Goal: Use online tool/utility: Utilize a website feature to perform a specific function

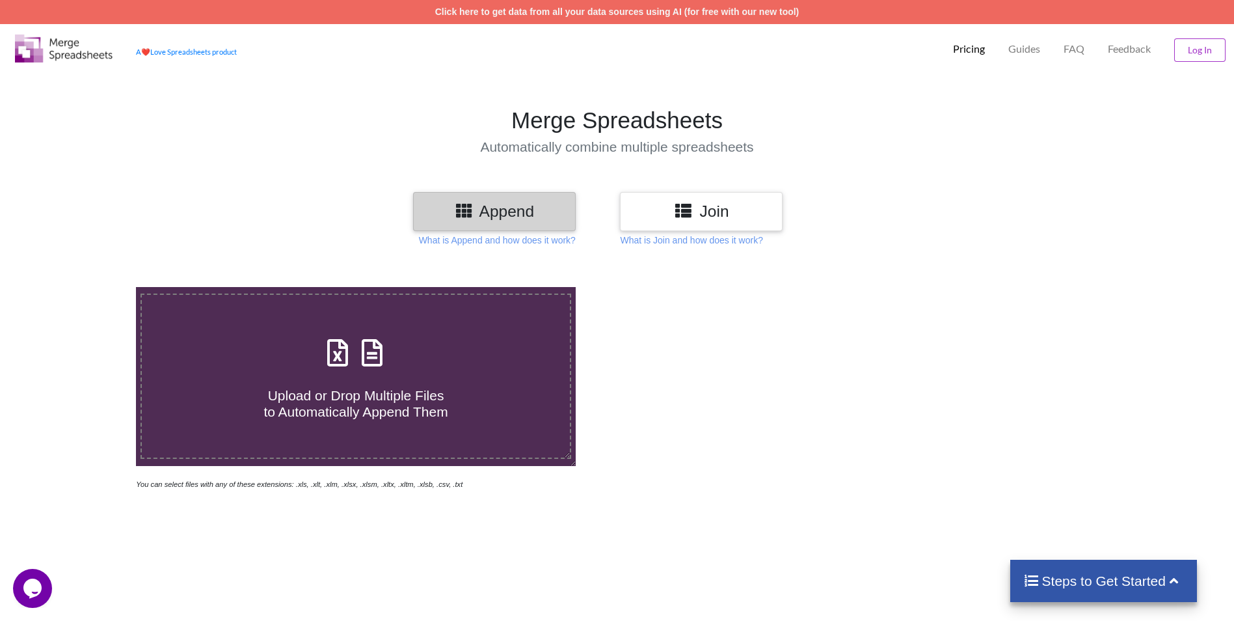
click at [347, 376] on h4 "Upload or Drop Multiple Files to Automatically Append Them" at bounding box center [356, 395] width 428 height 49
click at [88, 287] on input "Upload or Drop Multiple Files to Automatically Append Them" at bounding box center [88, 287] width 0 height 0
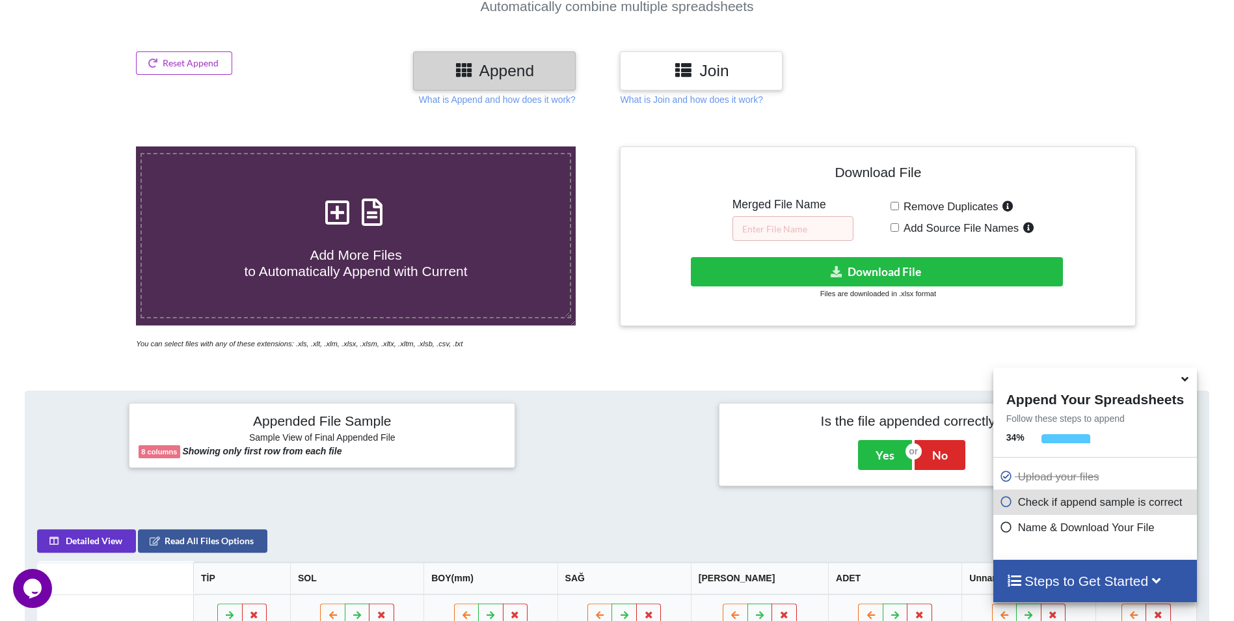
scroll to position [75, 0]
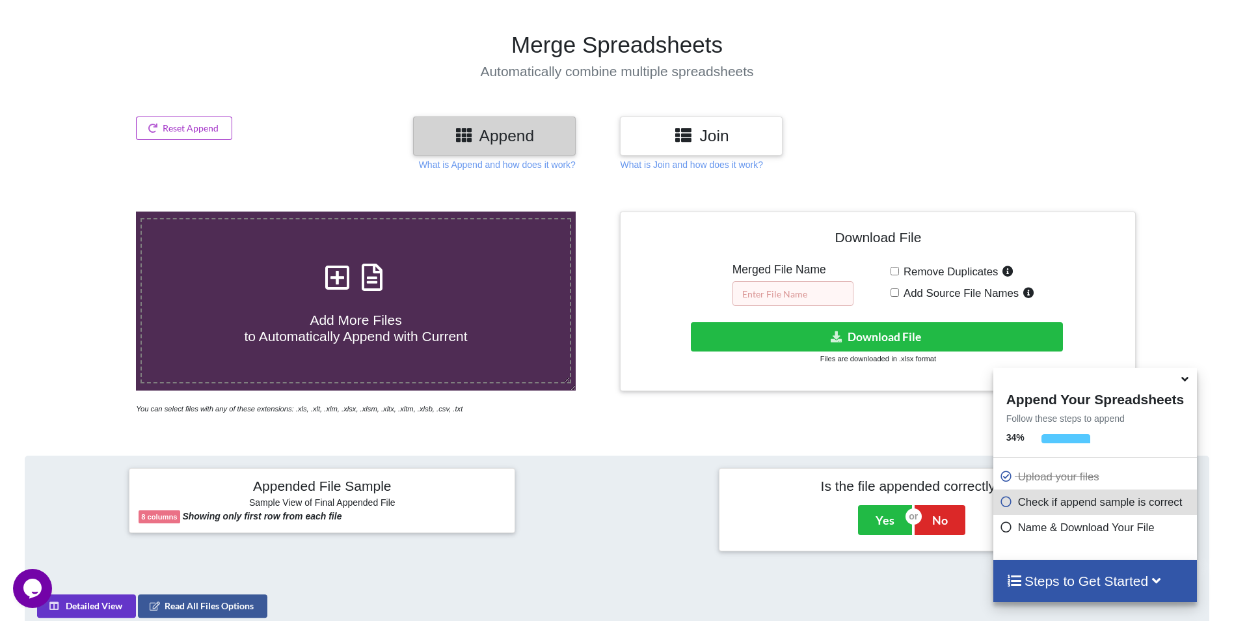
click at [813, 293] on input "text" at bounding box center [793, 293] width 121 height 25
click at [327, 280] on icon at bounding box center [337, 270] width 33 height 27
click at [88, 211] on input "Add More Files to Automatically Append with Current" at bounding box center [88, 211] width 0 height 0
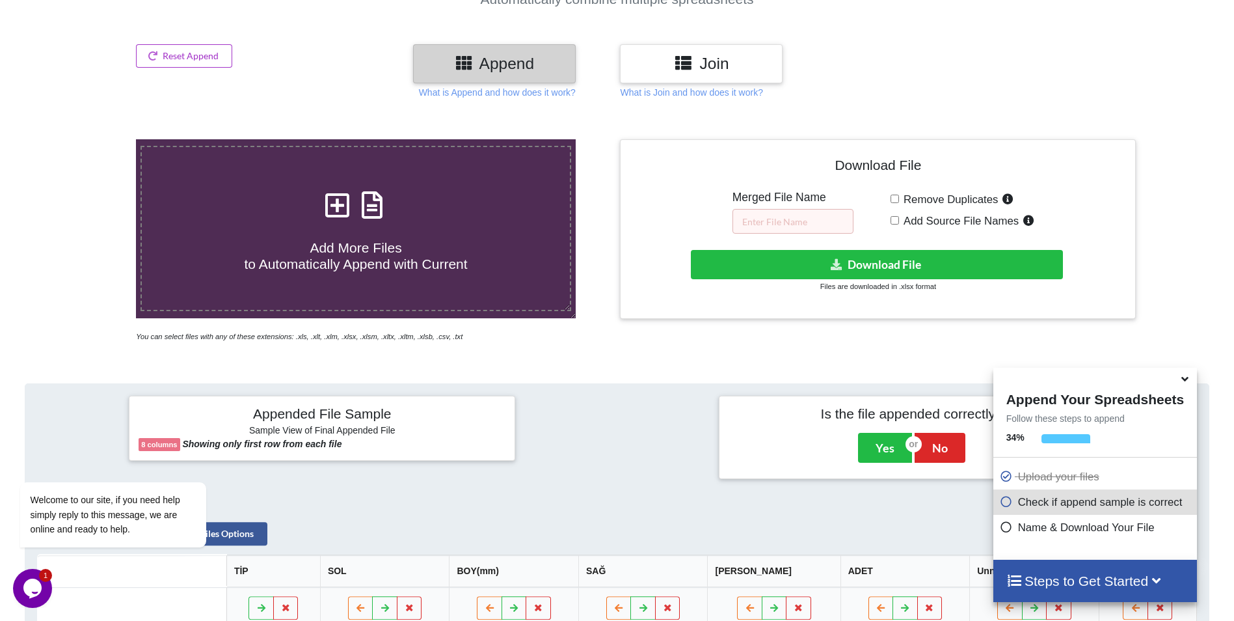
scroll to position [141, 0]
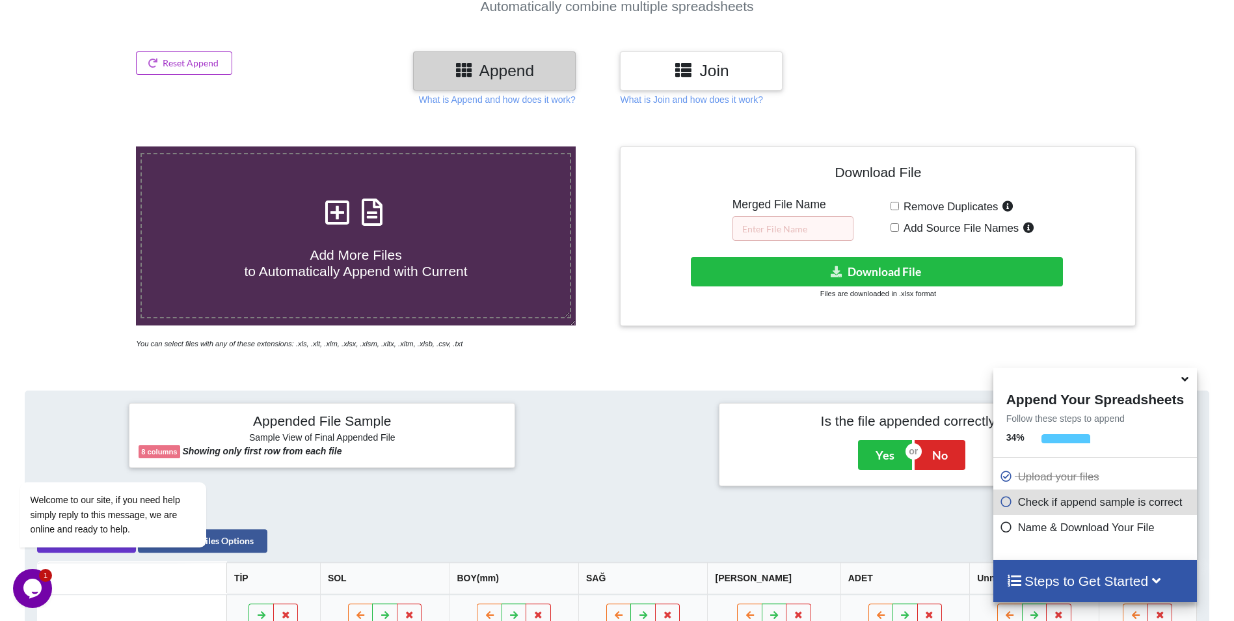
click at [345, 211] on icon at bounding box center [337, 205] width 33 height 27
click at [88, 146] on input "Add More Files to Automatically Append with Current" at bounding box center [88, 146] width 0 height 0
type input "C:\fakepath\L04-A.xlsx"
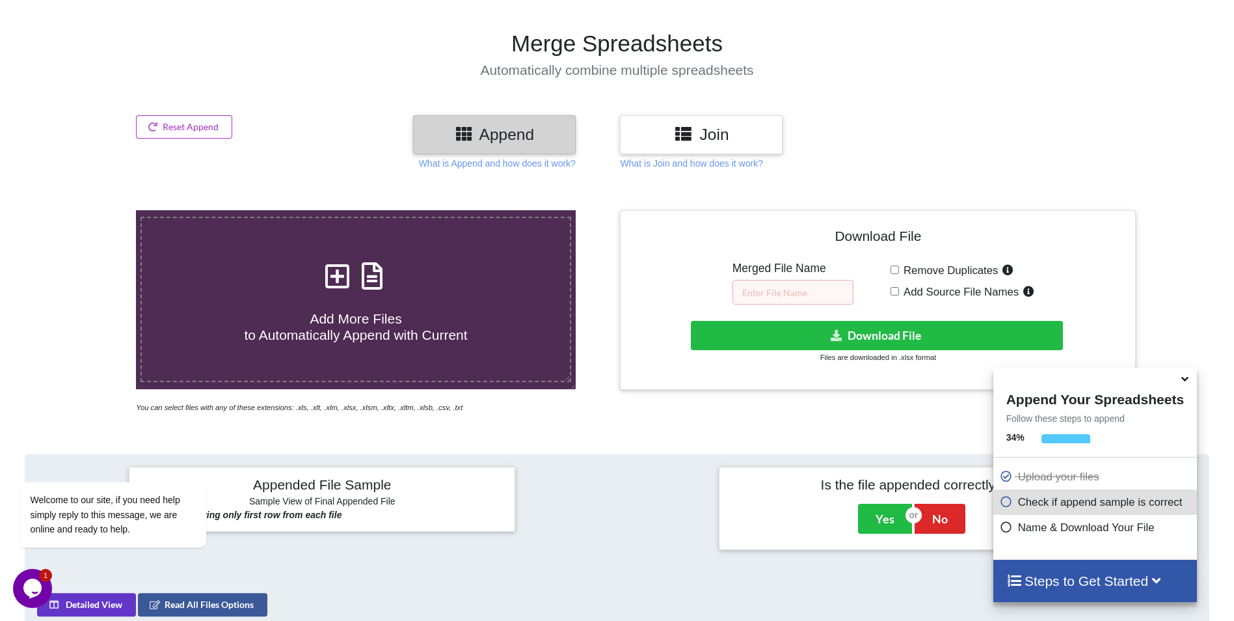
scroll to position [75, 0]
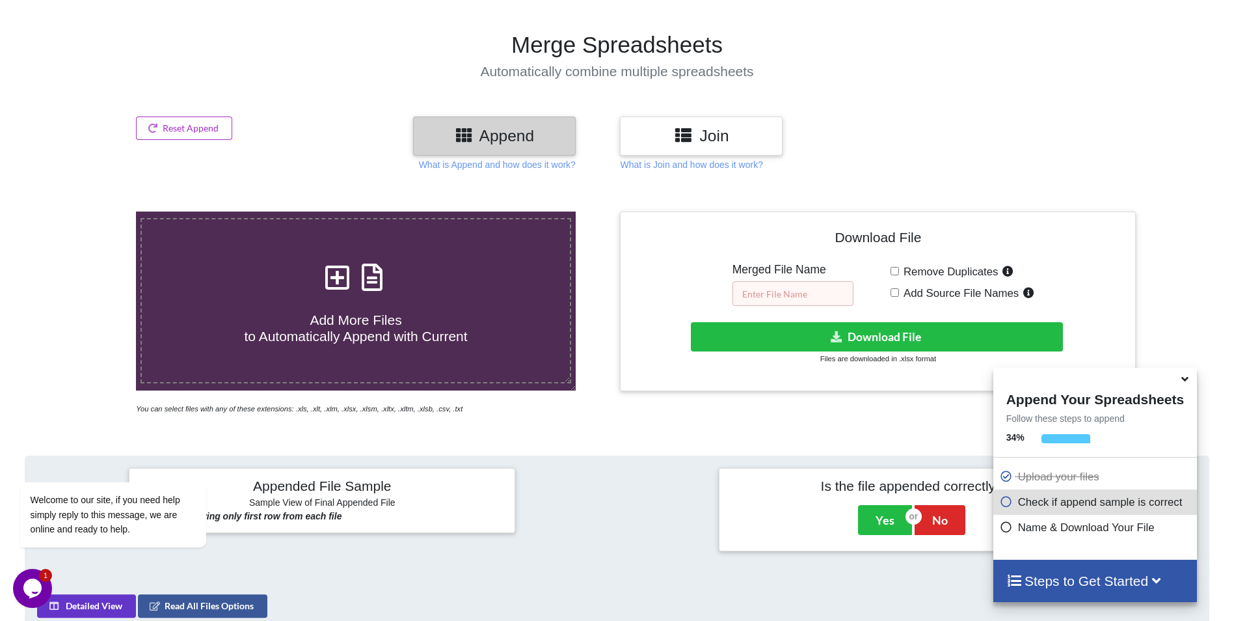
click at [766, 295] on input "text" at bounding box center [793, 293] width 121 height 25
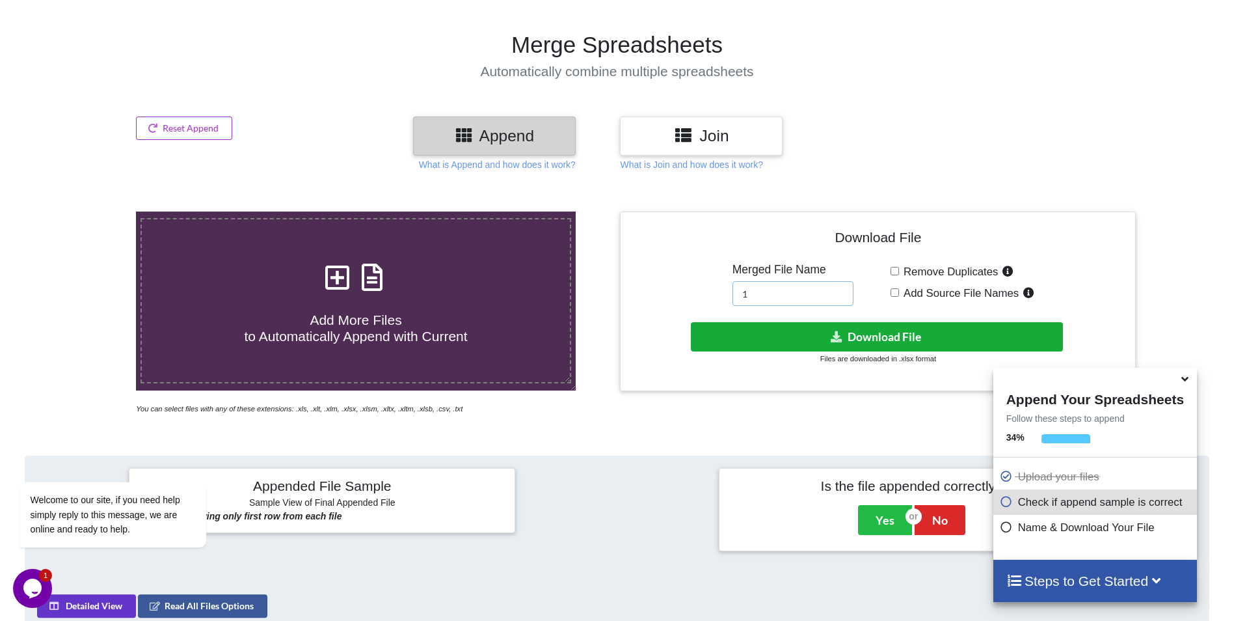
type input "1"
click at [766, 335] on button "Download File" at bounding box center [877, 336] width 372 height 29
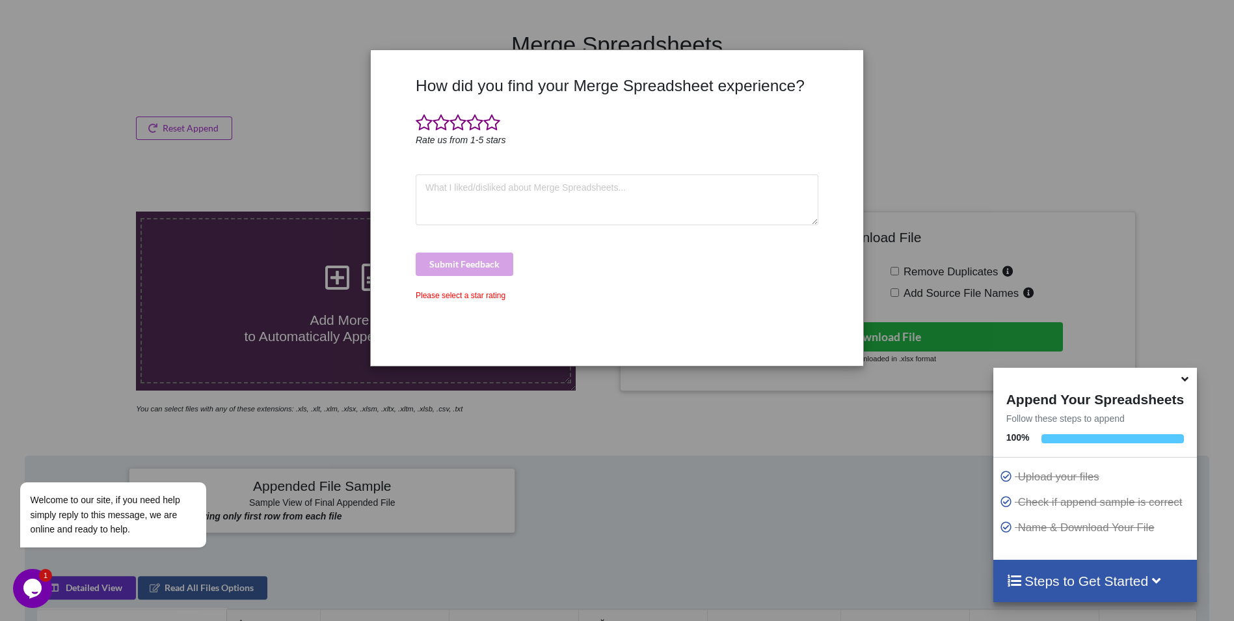
click at [894, 118] on div "How did you find your Merge Spreadsheet experience? Rate us from 1-5 stars Subm…" at bounding box center [617, 310] width 1234 height 621
click at [494, 125] on span at bounding box center [491, 123] width 17 height 18
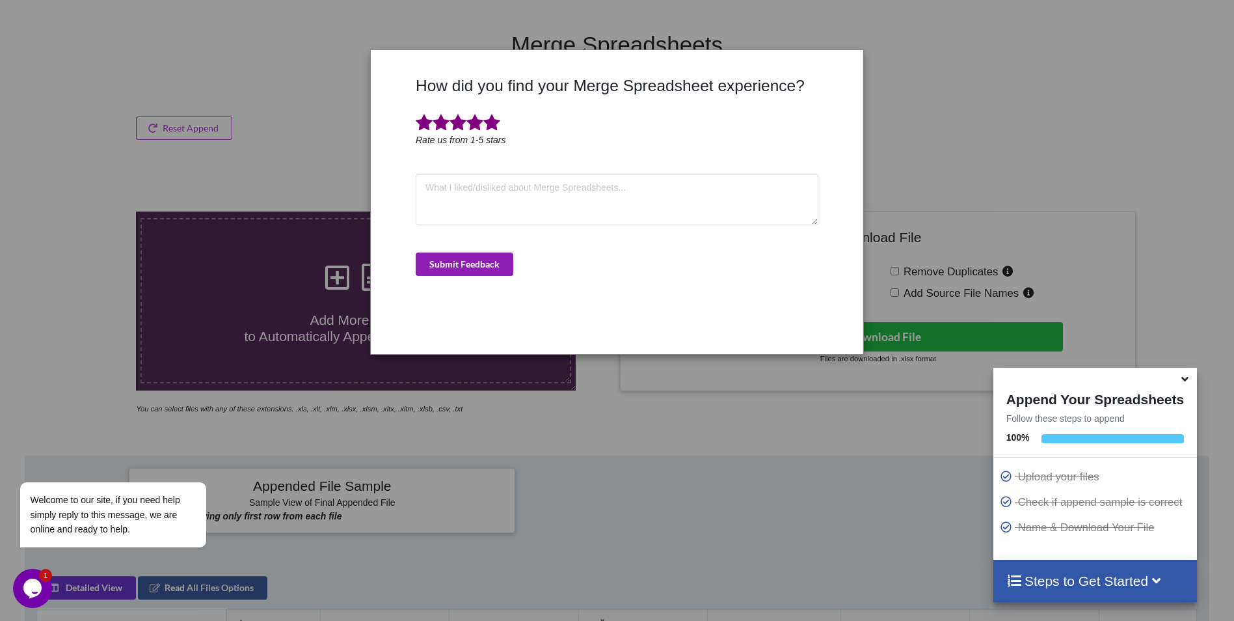
click at [505, 263] on button "Submit Feedback" at bounding box center [465, 263] width 98 height 23
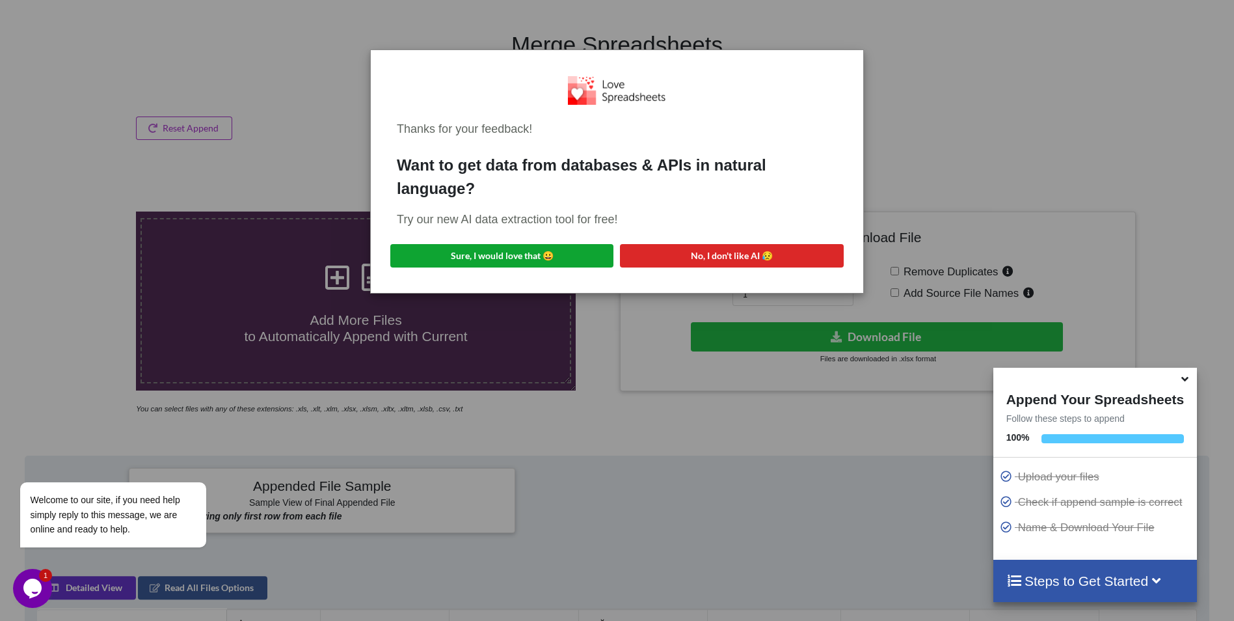
click at [561, 260] on button "Sure, I would love that 😀" at bounding box center [501, 255] width 223 height 23
click at [921, 83] on div "Thanks for your feedback! Want to get data from databases & APIs in natural lan…" at bounding box center [617, 310] width 1234 height 621
click at [560, 258] on button "Sure, I would love that 😀" at bounding box center [501, 255] width 223 height 23
click at [245, 50] on div "Thanks for your feedback! Want to get data from databases & APIs in natural lan…" at bounding box center [617, 310] width 1234 height 621
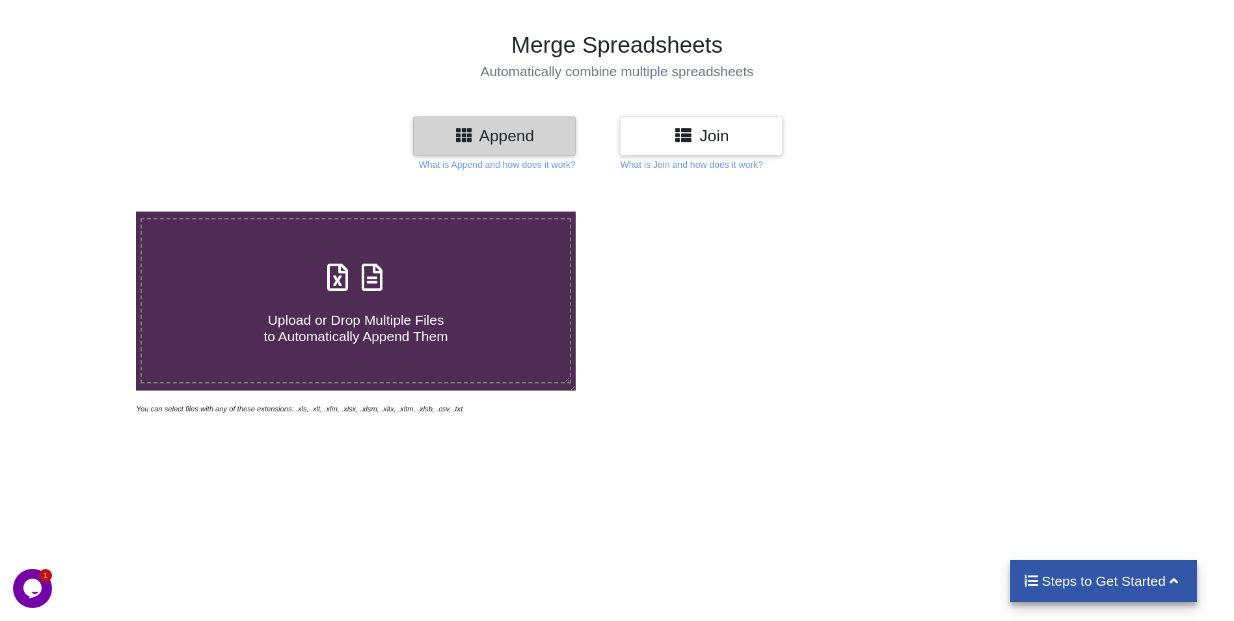
click at [470, 146] on div "Append" at bounding box center [494, 135] width 163 height 38
click at [316, 309] on h4 "Upload or Drop Multiple Files to Automatically Append Them" at bounding box center [356, 319] width 428 height 49
click at [88, 211] on input "Upload or Drop Multiple Files to Automatically Append Them" at bounding box center [88, 211] width 0 height 0
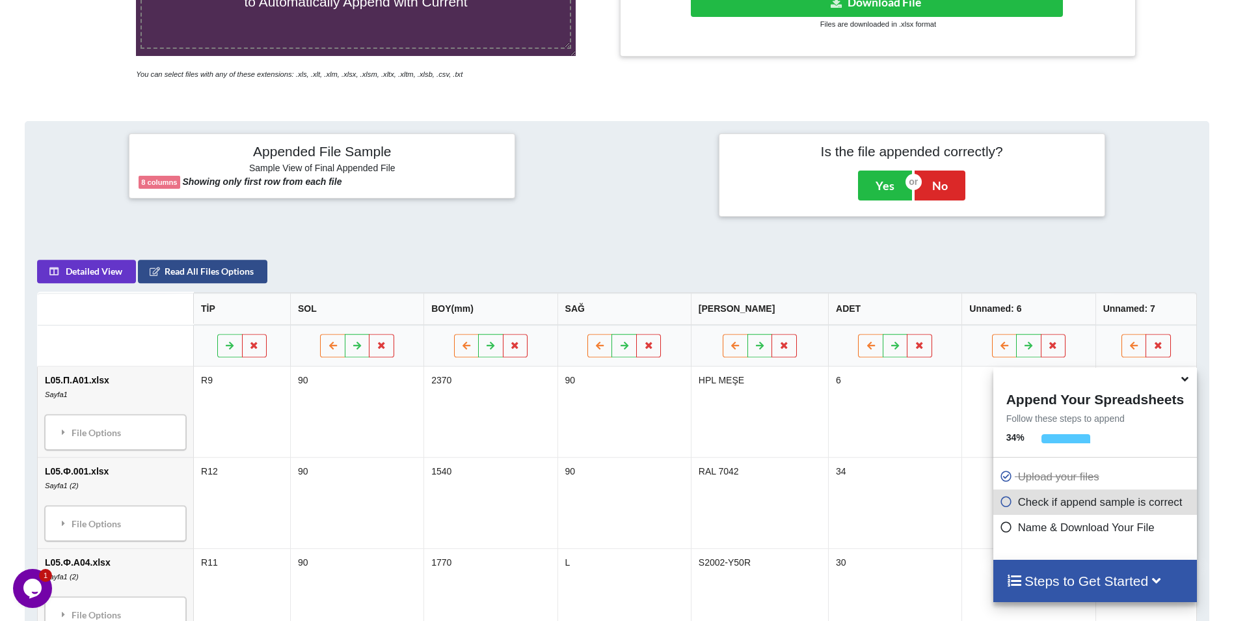
scroll to position [206, 0]
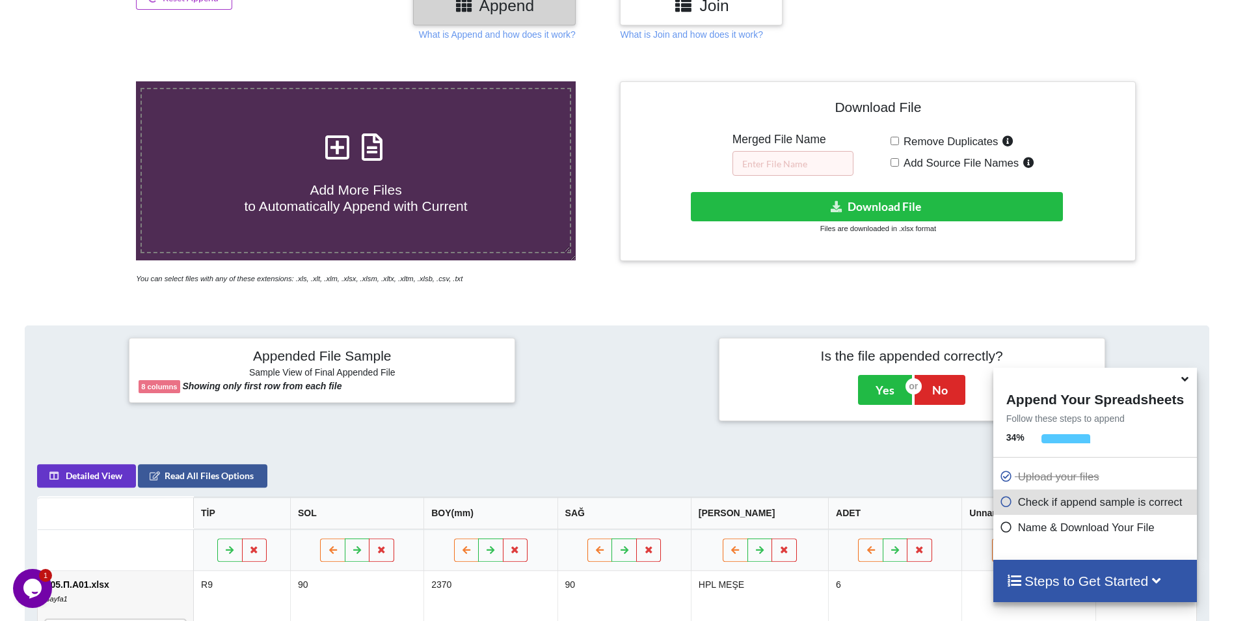
click at [229, 186] on h4 "Add More Files to Automatically Append with Current" at bounding box center [356, 189] width 428 height 49
click at [88, 81] on input "Add More Files to Automatically Append with Current" at bounding box center [88, 81] width 0 height 0
type input "C:\fakepath\L05.П.B01.xlsx"
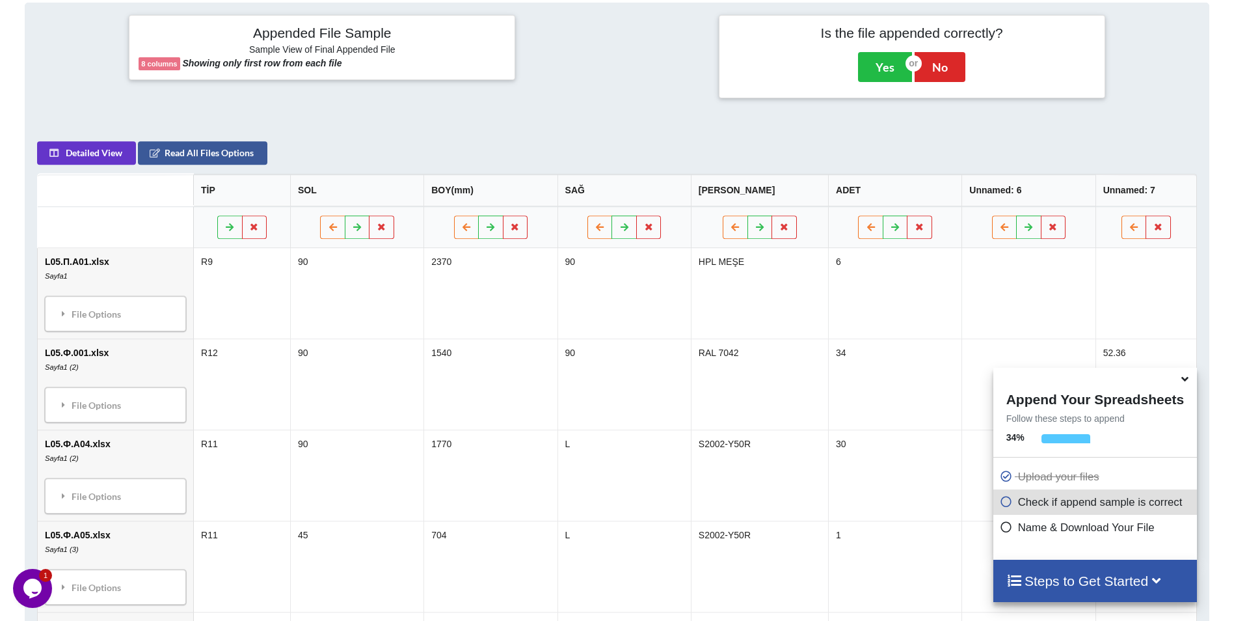
scroll to position [531, 0]
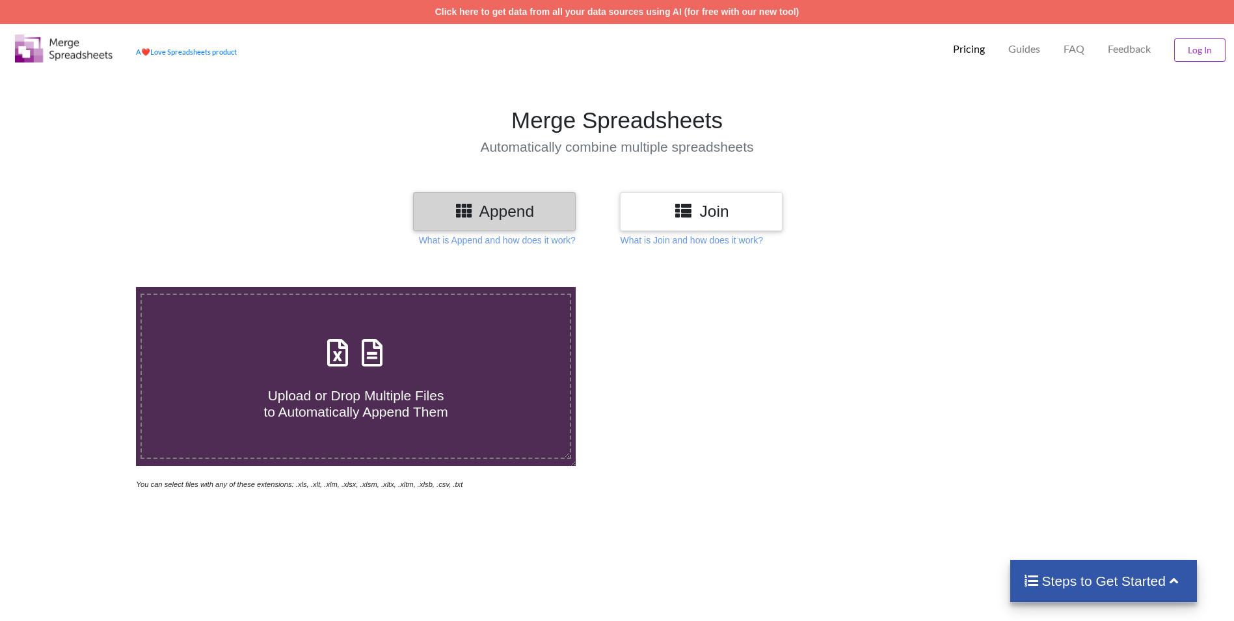
click at [318, 349] on div "Upload or Drop Multiple Files to Automatically Append Them" at bounding box center [356, 376] width 428 height 88
click at [88, 287] on input "Upload or Drop Multiple Files to Automatically Append Them" at bounding box center [88, 287] width 0 height 0
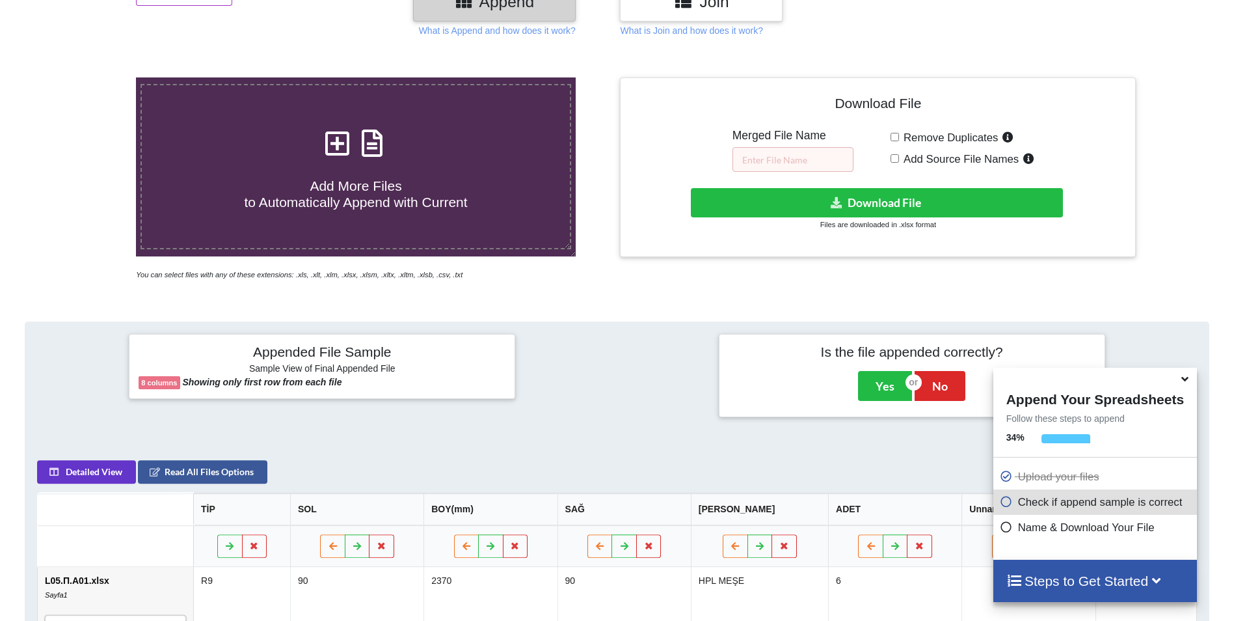
scroll to position [206, 0]
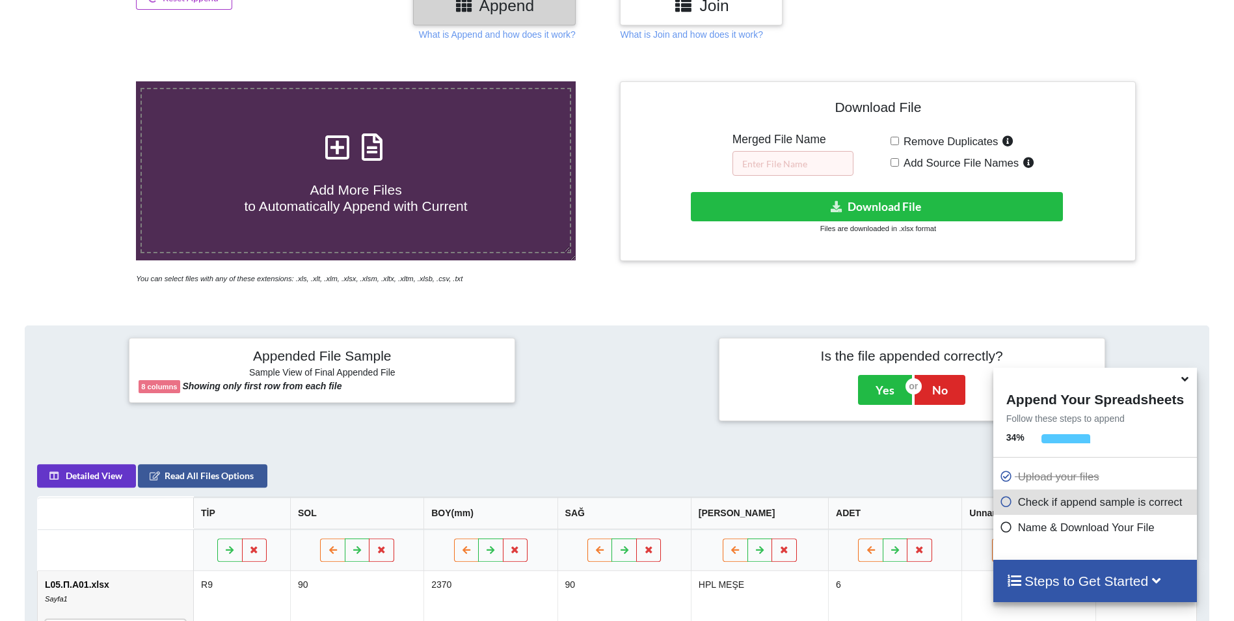
click at [273, 184] on h4 "Add More Files to Automatically Append with Current" at bounding box center [356, 189] width 428 height 49
click at [88, 81] on input "Add More Files to Automatically Append with Current" at bounding box center [88, 81] width 0 height 0
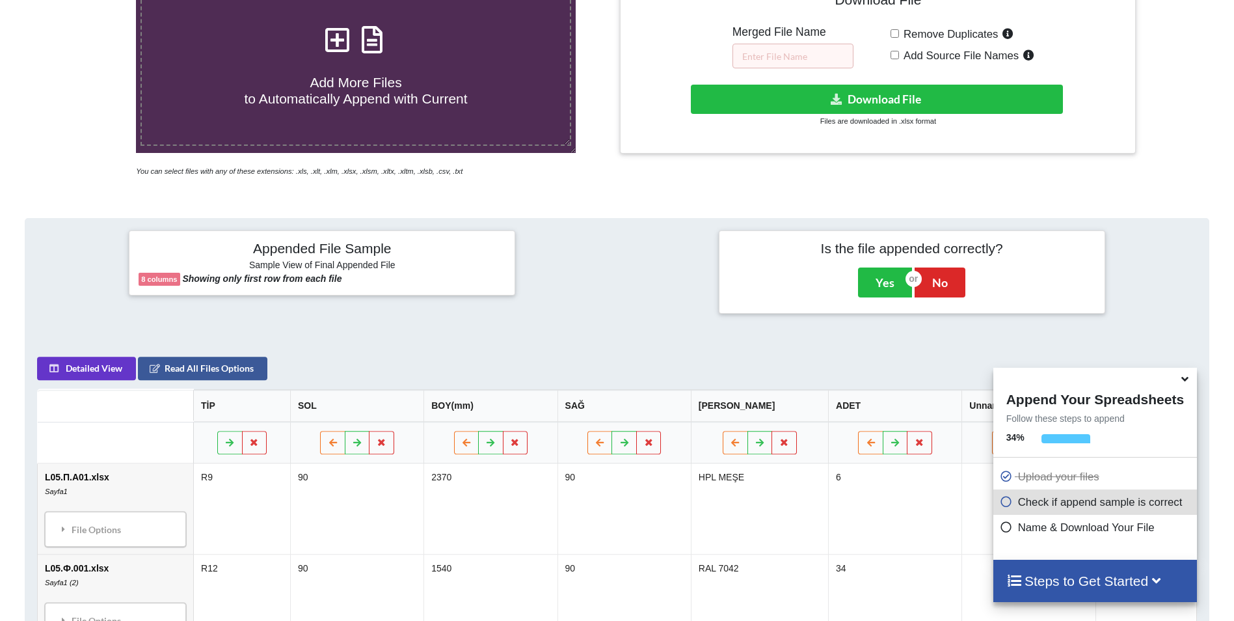
scroll to position [271, 0]
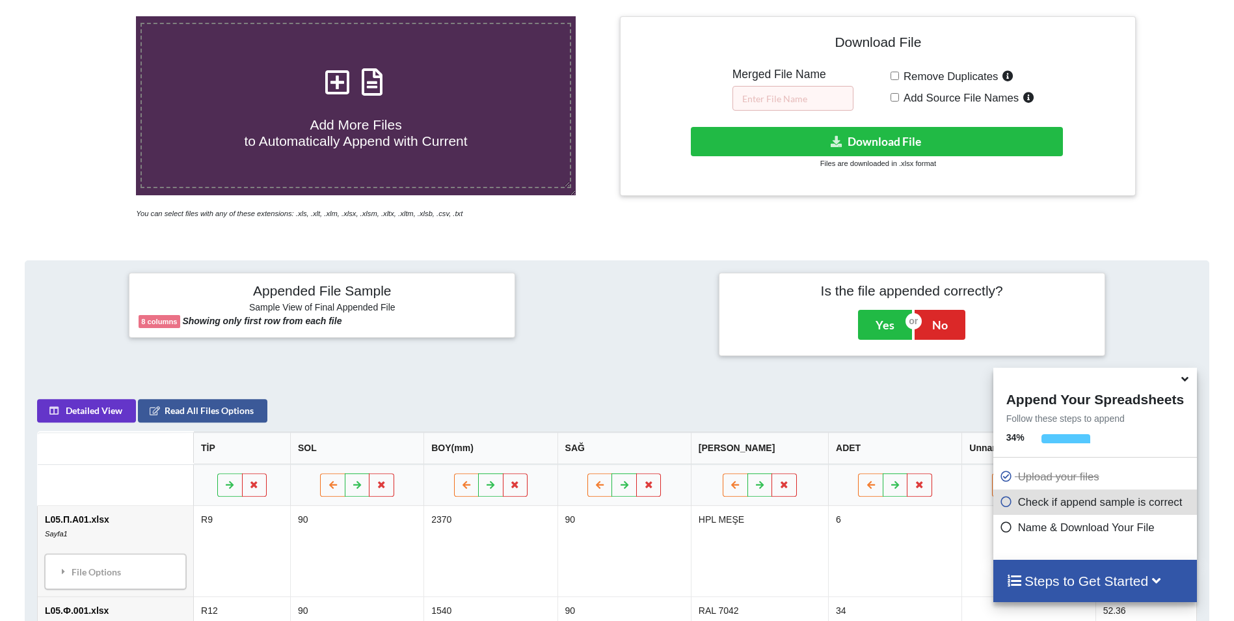
click at [265, 107] on h4 "Add More Files to Automatically Append with Current" at bounding box center [356, 124] width 428 height 49
click at [88, 16] on input "Add More Files to Automatically Append with Current" at bounding box center [88, 16] width 0 height 0
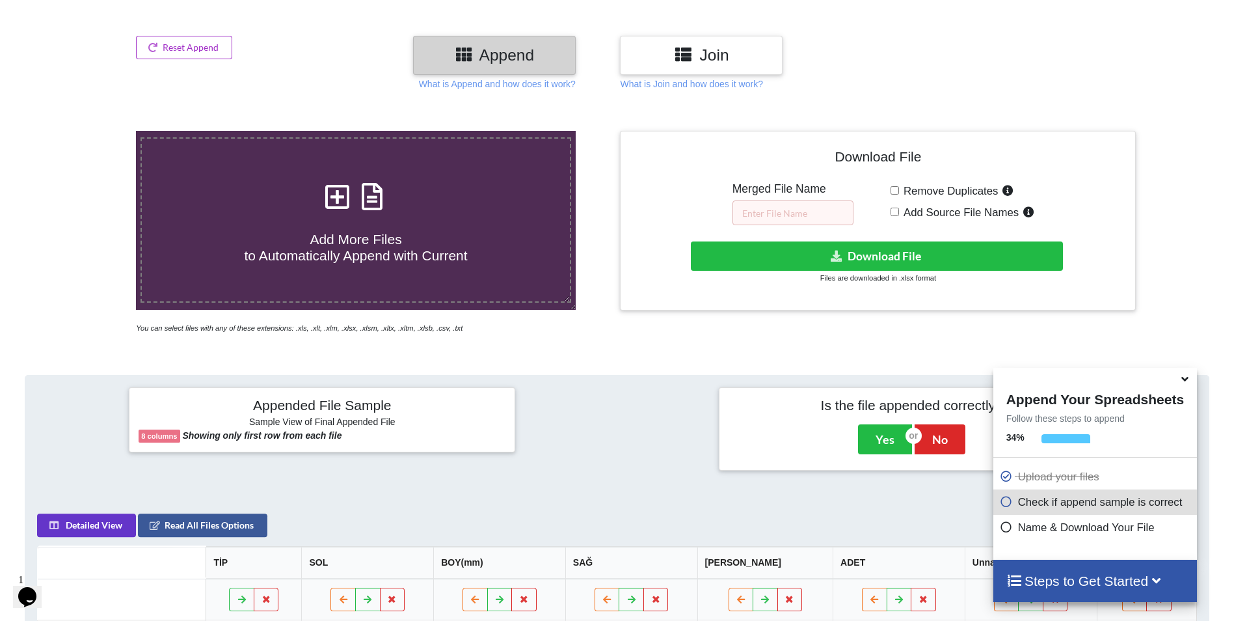
scroll to position [141, 0]
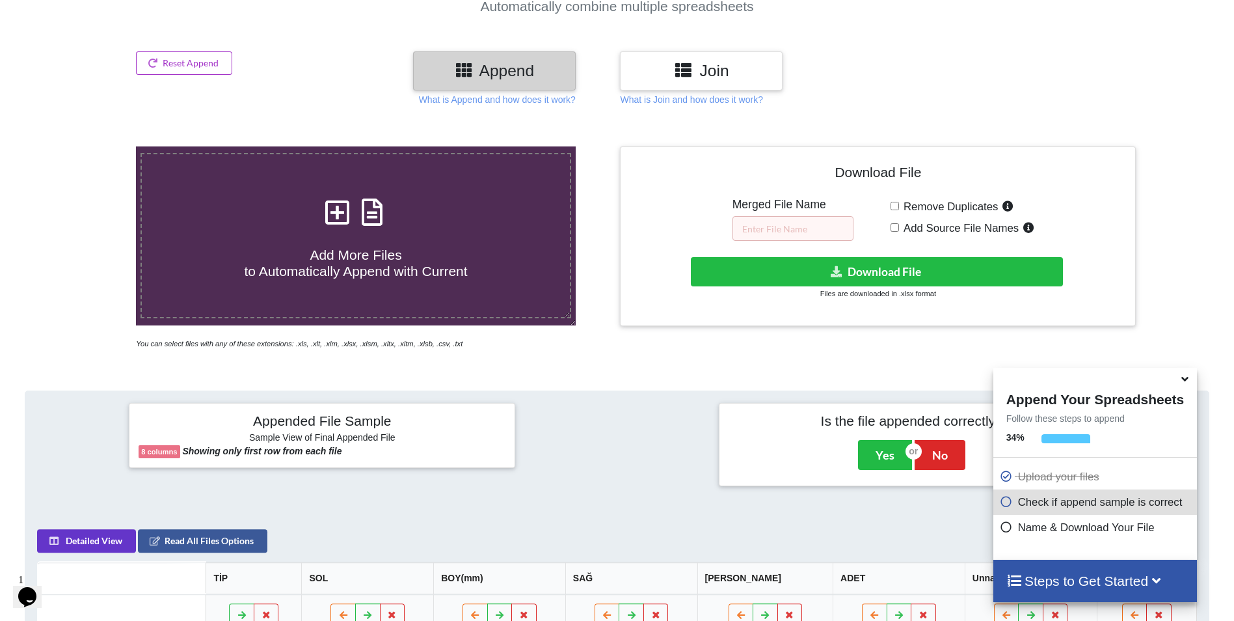
click at [269, 178] on label "Add More Files to Automatically Append with Current" at bounding box center [356, 236] width 431 height 166
click at [88, 146] on input "Add More Files to Automatically Append with Current" at bounding box center [88, 146] width 0 height 0
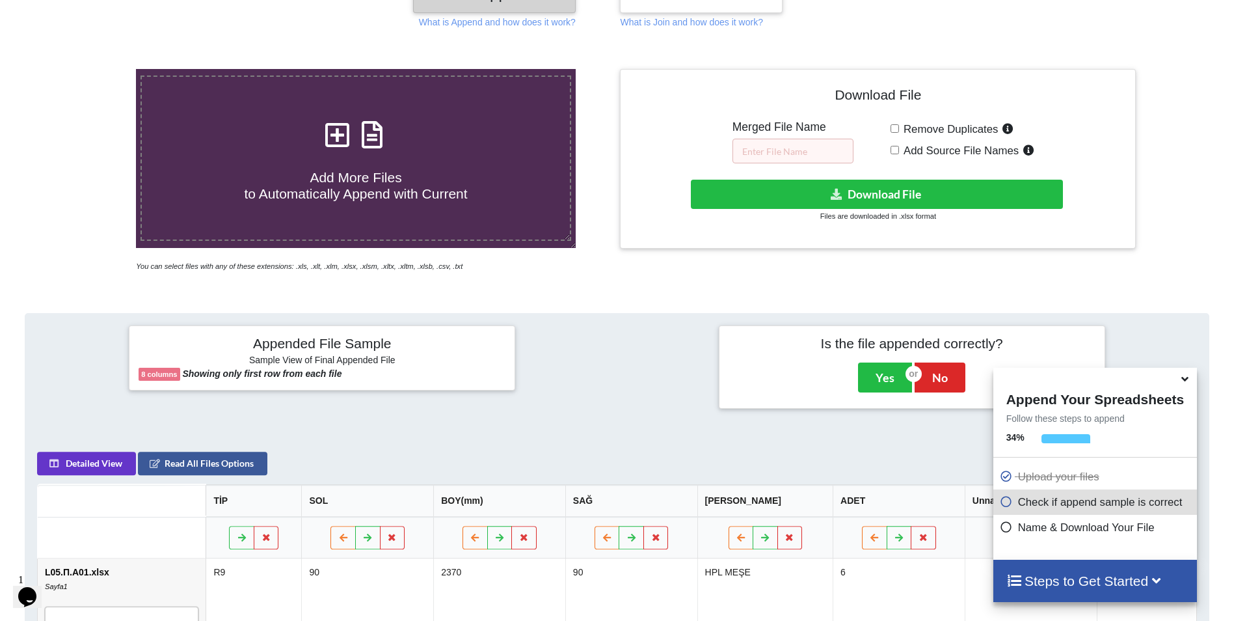
scroll to position [206, 0]
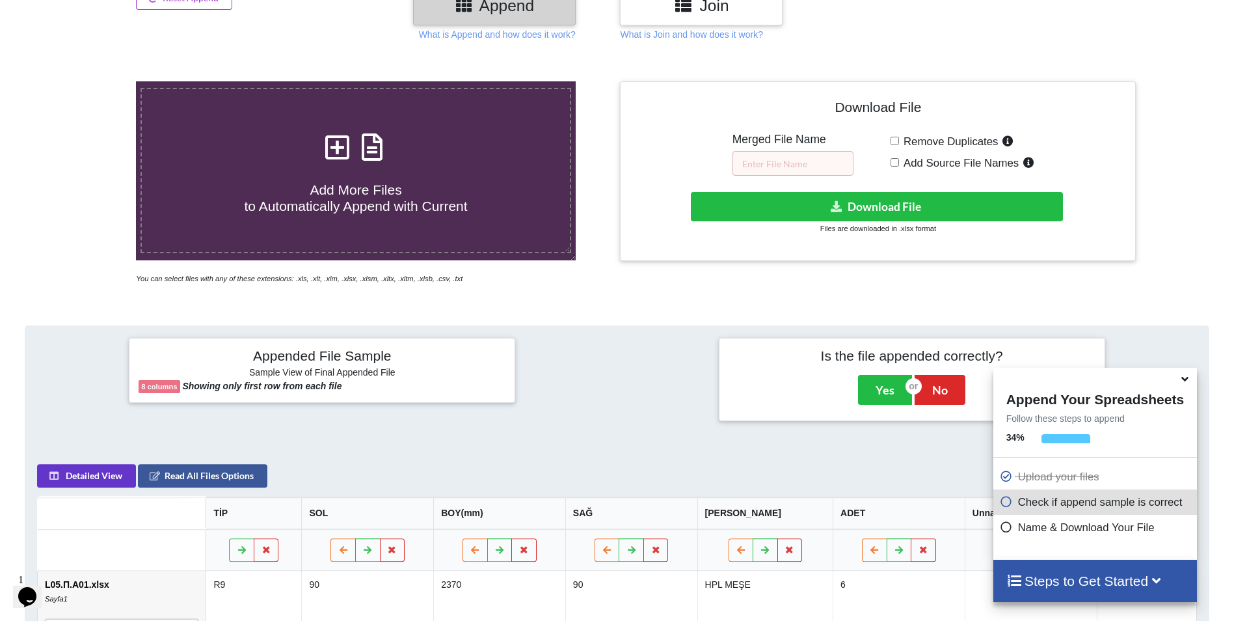
click at [253, 152] on div "Add More Files to Automatically Append with Current" at bounding box center [356, 171] width 428 height 88
click at [88, 81] on input "Add More Files to Automatically Append with Current" at bounding box center [88, 81] width 0 height 0
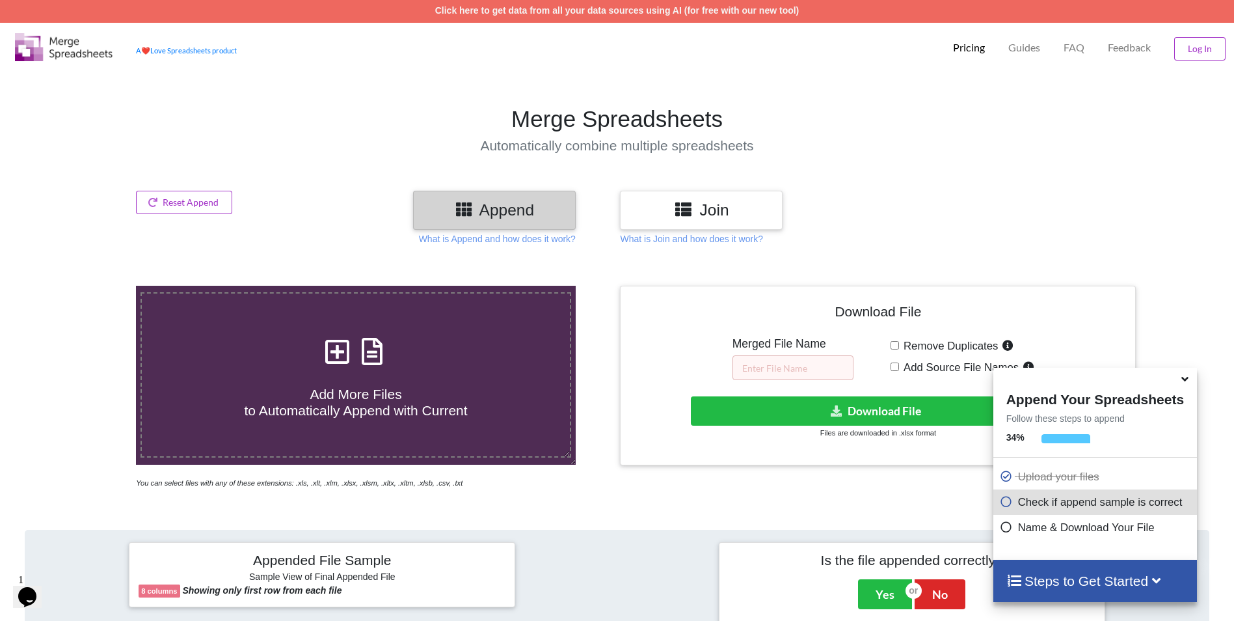
scroll to position [0, 0]
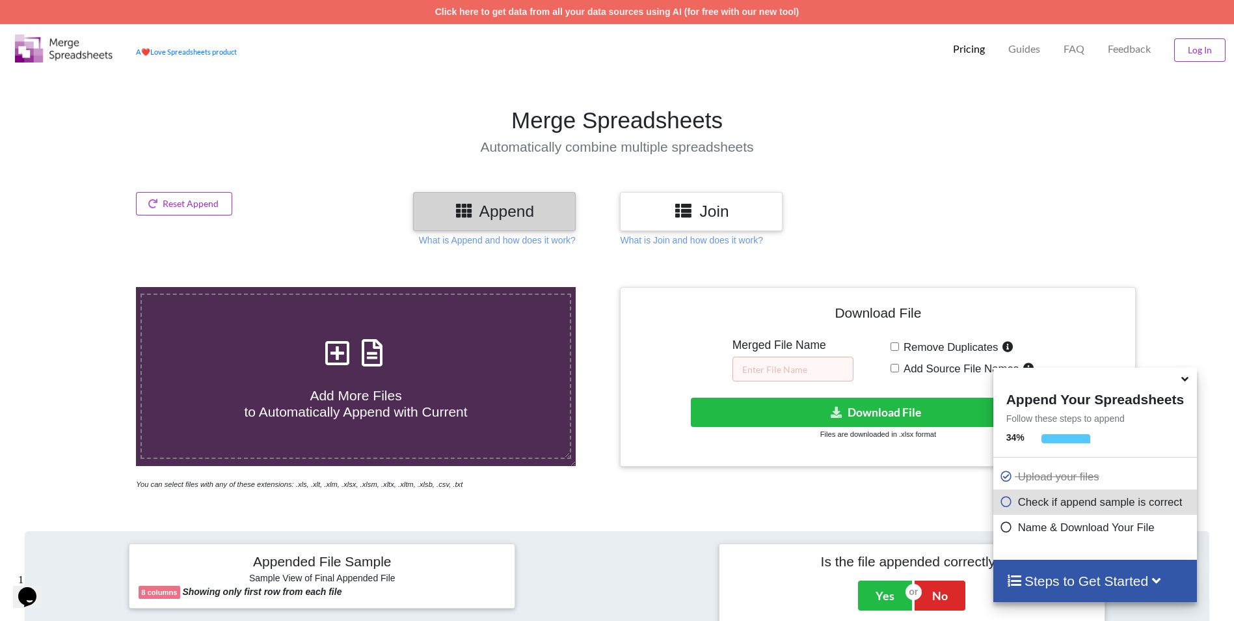
click at [287, 326] on label "Add More Files to Automatically Append with Current" at bounding box center [356, 376] width 431 height 166
click at [88, 287] on input "Add More Files to Automatically Append with Current" at bounding box center [88, 287] width 0 height 0
type input "C:\fakepath\L05.K.F01.xlsx"
click at [778, 370] on input "text" at bounding box center [793, 369] width 121 height 25
type input "2"
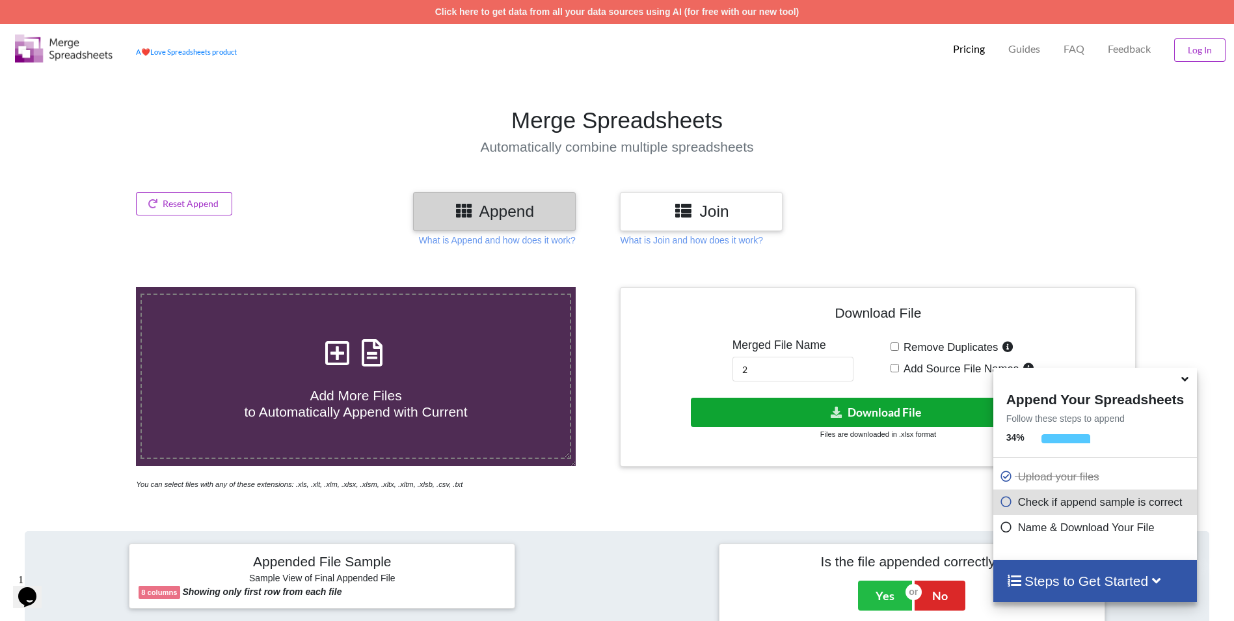
click at [792, 410] on button "Download File" at bounding box center [877, 411] width 372 height 29
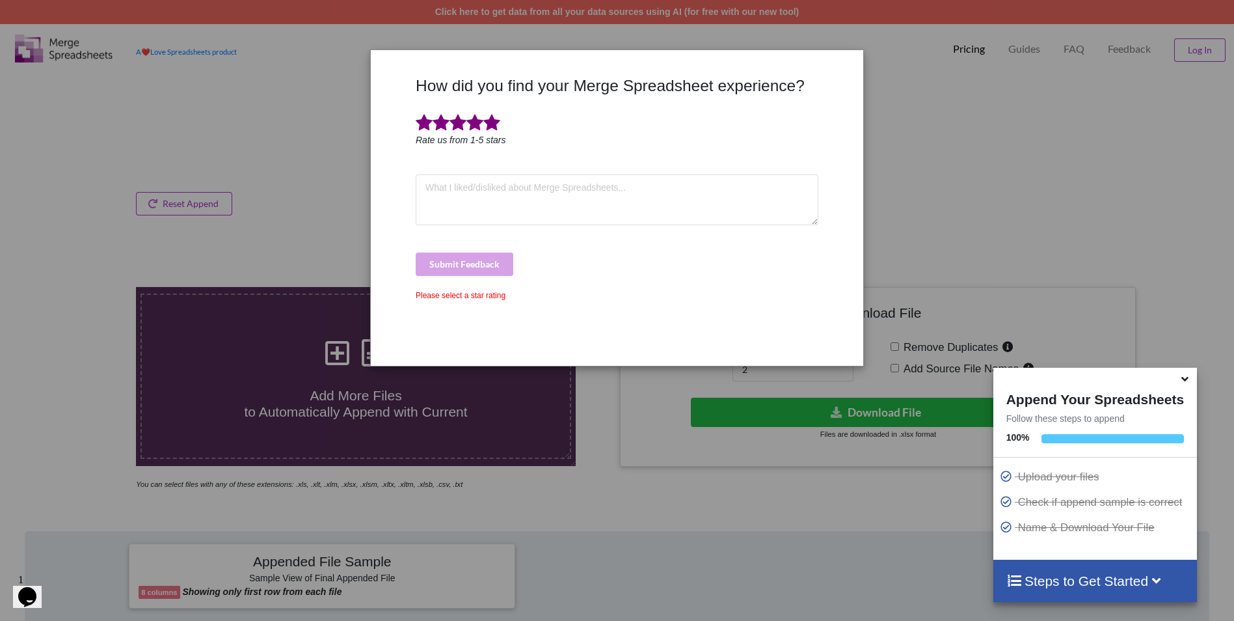
click at [492, 128] on span at bounding box center [491, 123] width 17 height 18
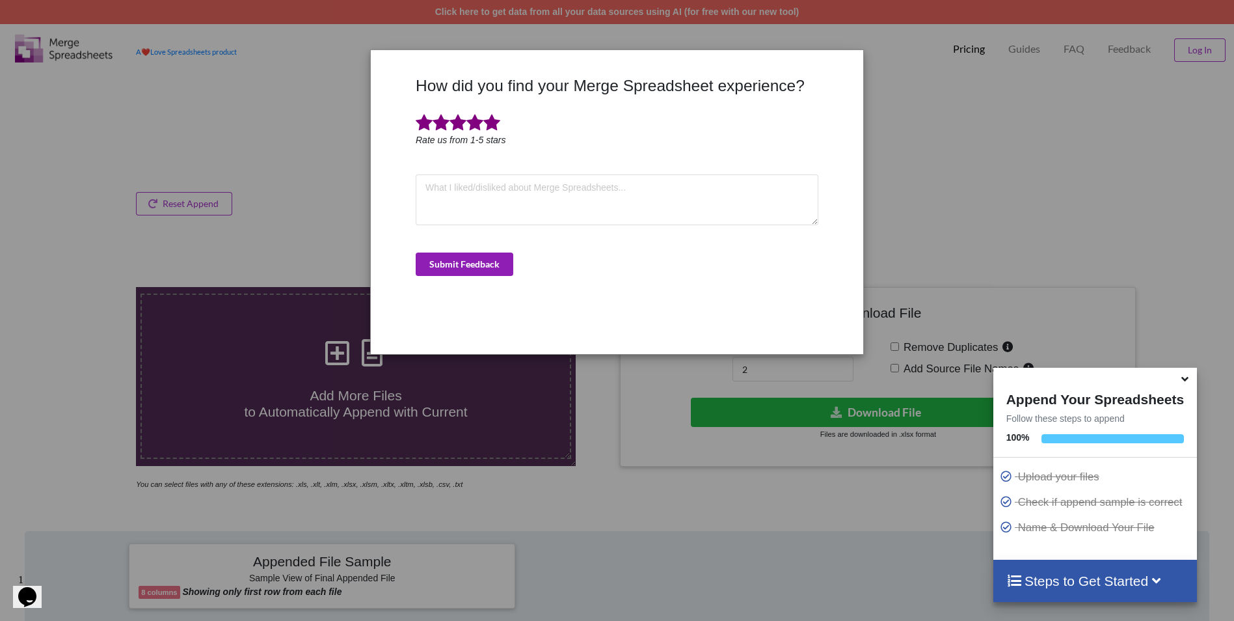
click at [481, 257] on button "Submit Feedback" at bounding box center [465, 263] width 98 height 23
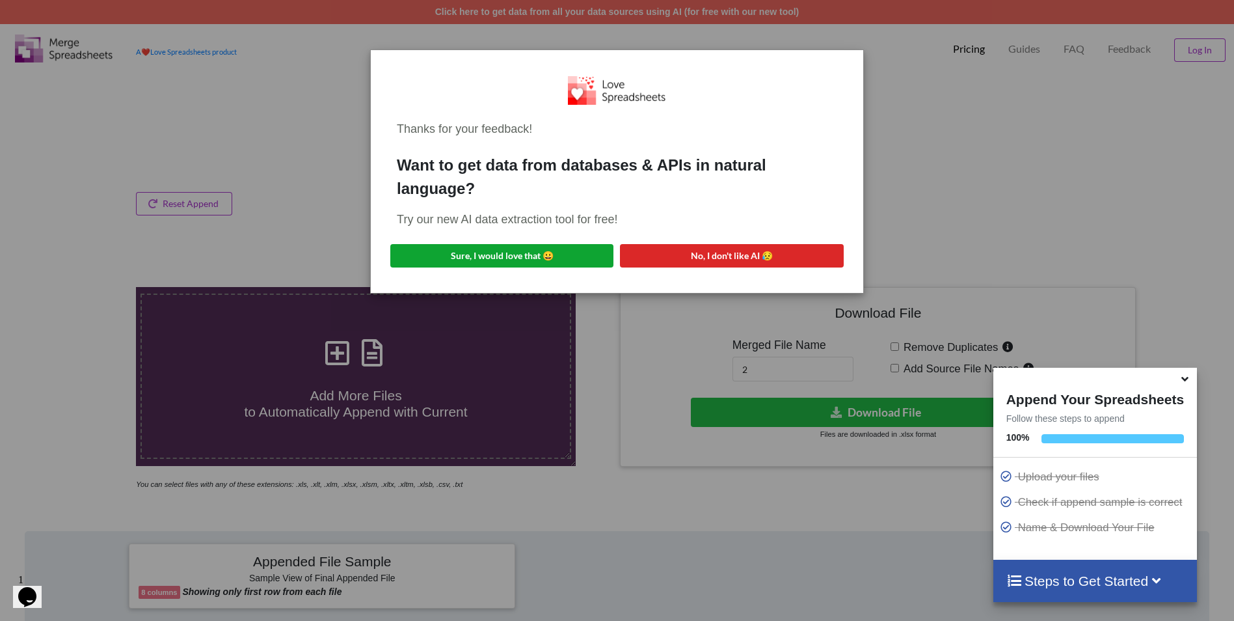
click at [478, 252] on button "Sure, I would love that 😀" at bounding box center [501, 255] width 223 height 23
click at [198, 198] on div "Thanks for your feedback! Want to get data from databases & APIs in natural lan…" at bounding box center [617, 310] width 1234 height 621
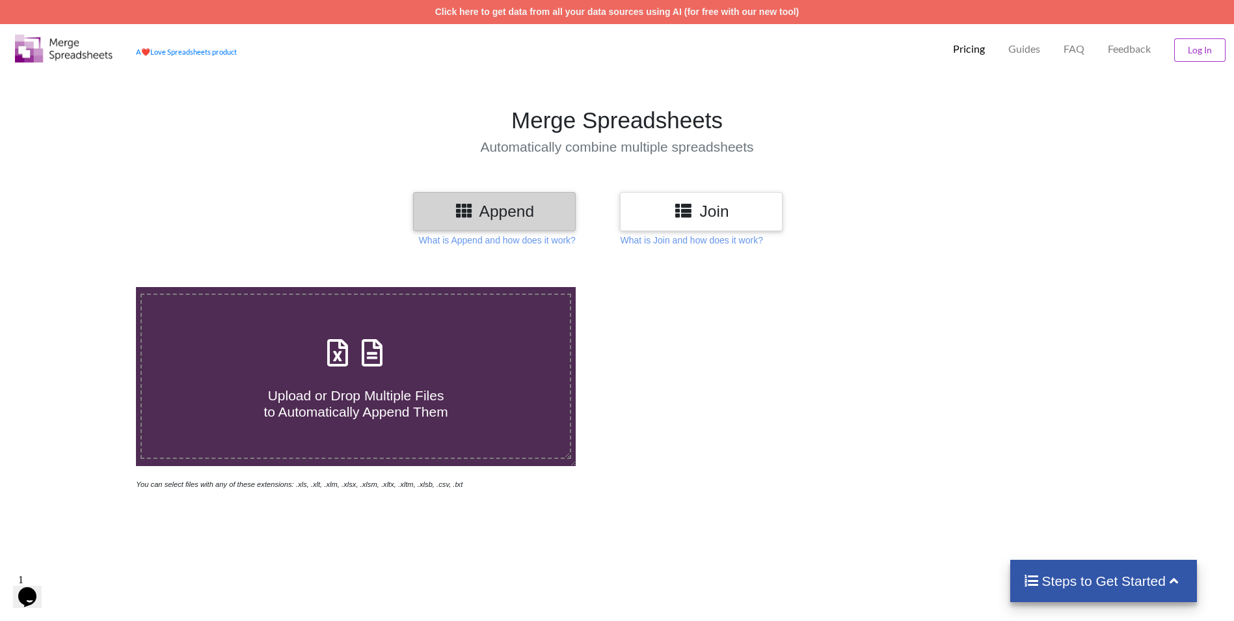
click at [291, 323] on label "Upload or Drop Multiple Files to Automatically Append Them" at bounding box center [356, 376] width 431 height 166
click at [88, 287] on input "Upload or Drop Multiple Files to Automatically Append Them" at bounding box center [88, 287] width 0 height 0
type input "C:\fakepath\2_1000.xlsx"
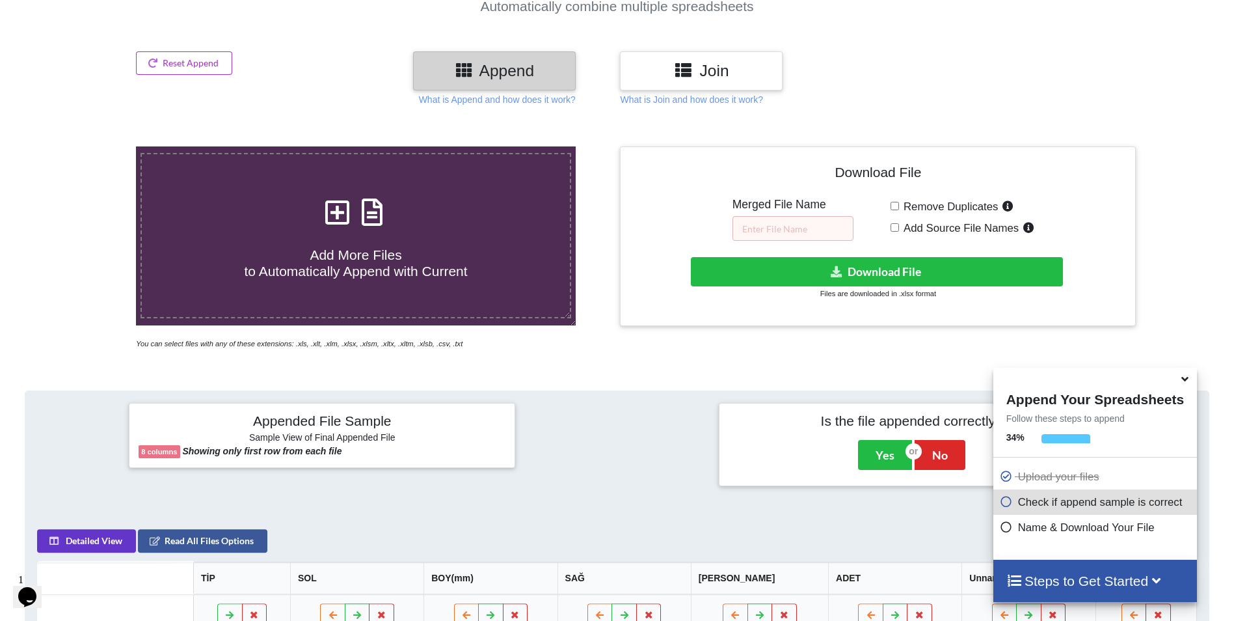
scroll to position [75, 0]
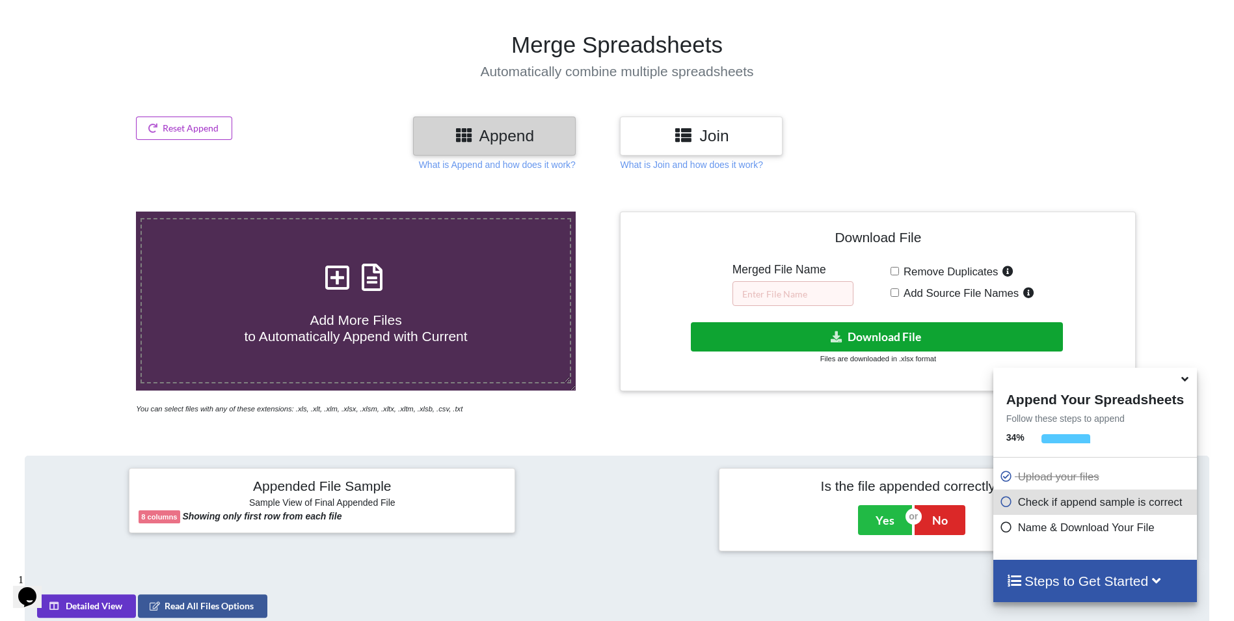
click at [733, 335] on button "Download File" at bounding box center [877, 336] width 372 height 29
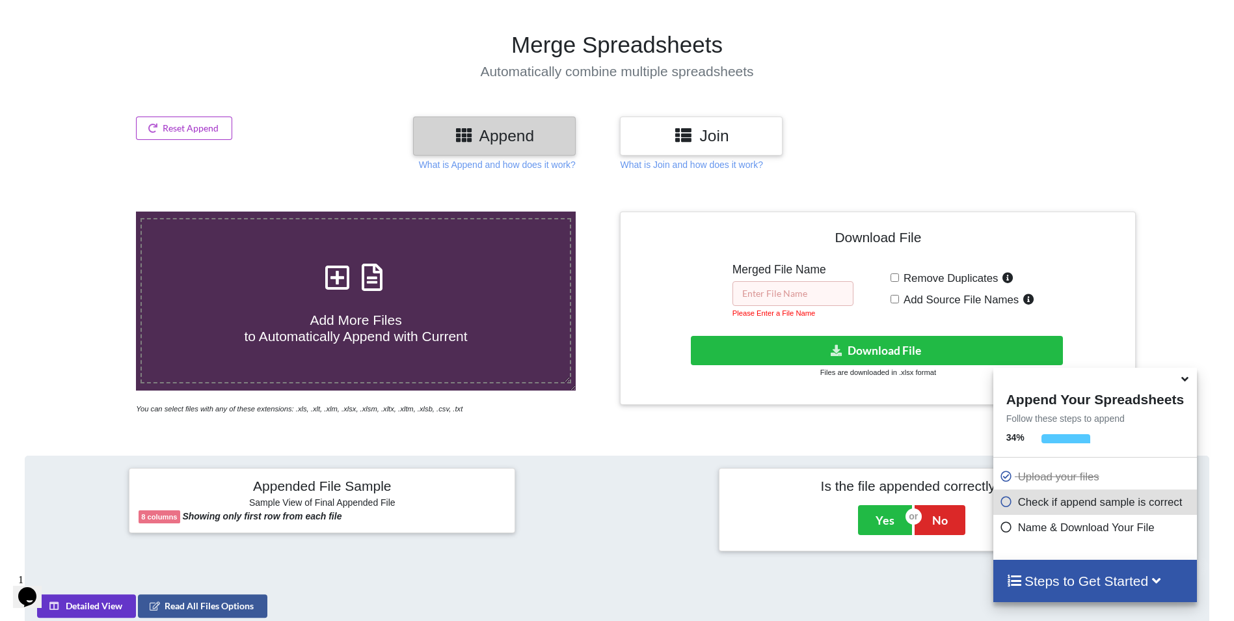
click at [755, 299] on input "text" at bounding box center [793, 293] width 121 height 25
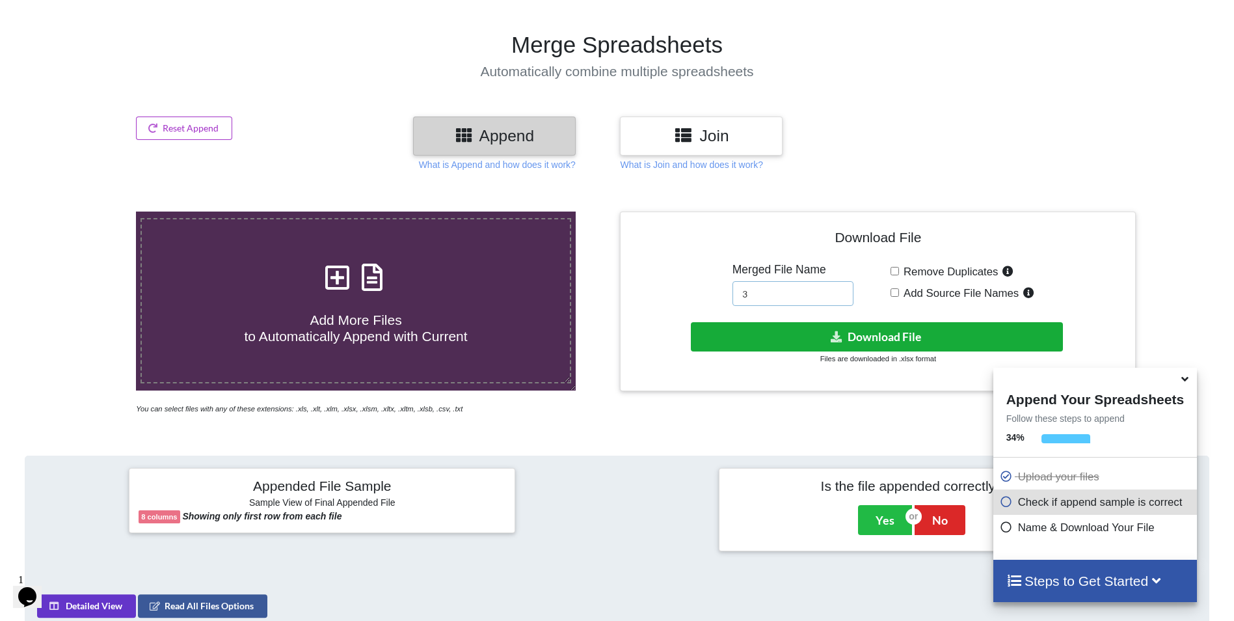
type input "3"
click at [768, 339] on button "Download File" at bounding box center [877, 336] width 372 height 29
